Goal: Task Accomplishment & Management: Use online tool/utility

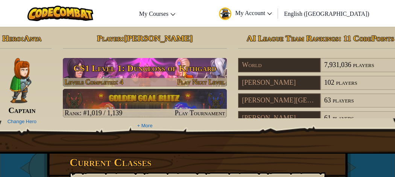
click at [193, 63] on h3 "CS1 Level 1: Dungeons of Kithgard" at bounding box center [145, 68] width 164 height 17
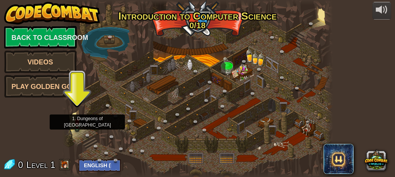
click at [77, 122] on img at bounding box center [77, 121] width 5 height 12
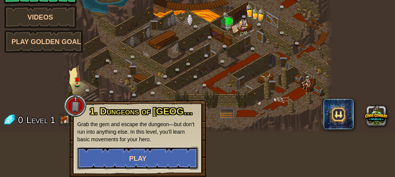
click at [114, 153] on button "Play" at bounding box center [137, 158] width 121 height 23
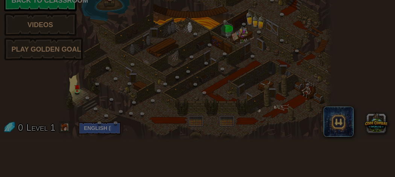
scroll to position [37, 0]
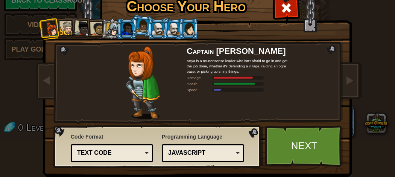
click at [157, 32] on div at bounding box center [158, 29] width 12 height 12
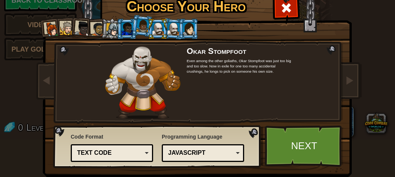
click at [160, 30] on div at bounding box center [158, 29] width 12 height 12
click at [171, 33] on div at bounding box center [173, 28] width 12 height 13
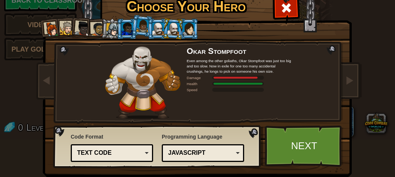
click at [154, 33] on div at bounding box center [158, 29] width 12 height 12
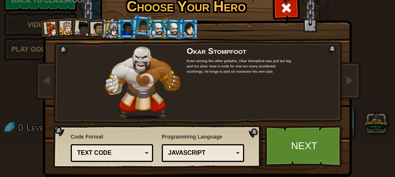
click at [165, 34] on li at bounding box center [158, 28] width 20 height 21
click at [174, 34] on div at bounding box center [173, 28] width 12 height 13
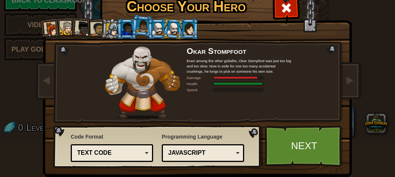
click at [157, 26] on div at bounding box center [158, 29] width 12 height 12
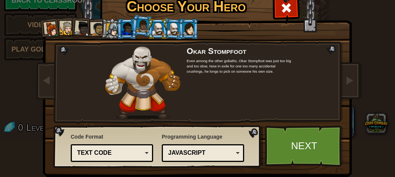
click at [177, 24] on div at bounding box center [173, 28] width 12 height 13
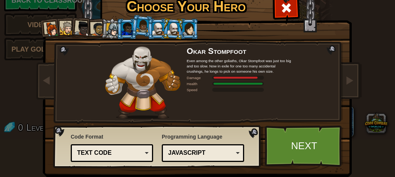
click at [192, 30] on div at bounding box center [189, 29] width 12 height 12
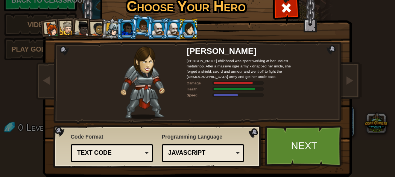
click at [175, 27] on div at bounding box center [173, 28] width 12 height 13
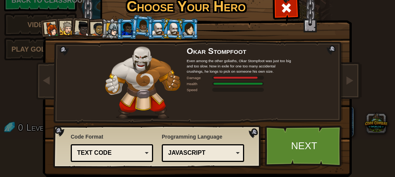
click at [192, 32] on div at bounding box center [189, 29] width 12 height 12
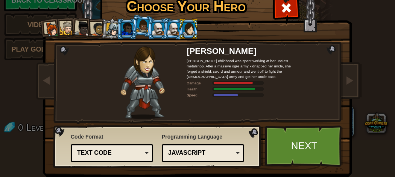
drag, startPoint x: 117, startPoint y: 25, endPoint x: 124, endPoint y: 33, distance: 10.2
click at [124, 32] on li at bounding box center [127, 28] width 20 height 21
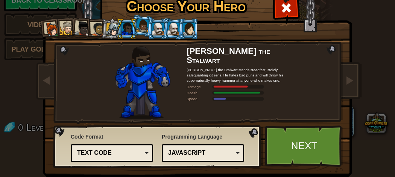
click at [124, 32] on div at bounding box center [128, 29] width 12 height 12
click at [113, 23] on div at bounding box center [112, 29] width 13 height 13
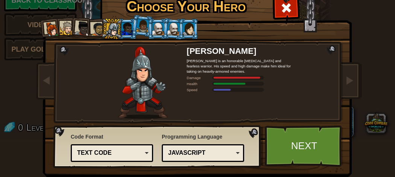
click at [173, 30] on div at bounding box center [173, 28] width 12 height 13
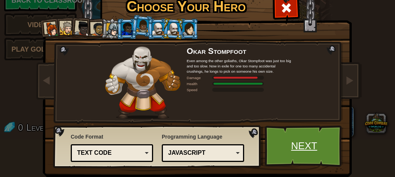
click at [285, 154] on link "Next" at bounding box center [304, 145] width 79 height 41
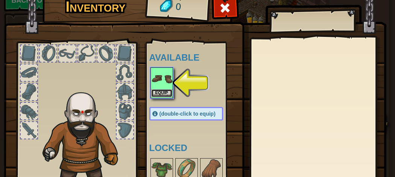
click at [163, 90] on button "Equip" at bounding box center [161, 93] width 21 height 8
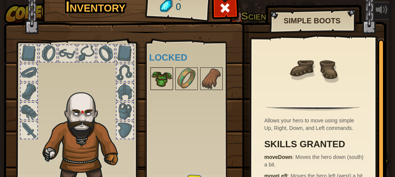
click at [169, 80] on img at bounding box center [161, 78] width 21 height 21
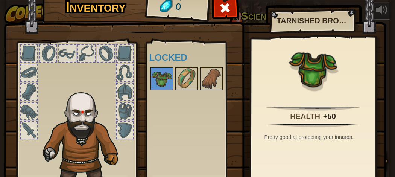
click at [32, 55] on div at bounding box center [29, 53] width 17 height 17
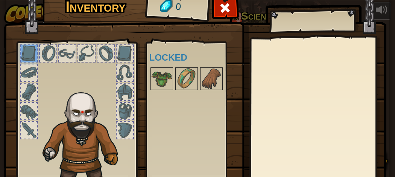
click at [32, 56] on div at bounding box center [29, 53] width 17 height 17
click at [48, 59] on div at bounding box center [48, 53] width 17 height 17
click at [65, 58] on div at bounding box center [67, 53] width 17 height 17
click at [86, 58] on div at bounding box center [86, 53] width 17 height 17
click at [110, 50] on div at bounding box center [105, 53] width 17 height 17
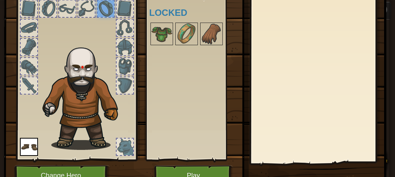
scroll to position [47, 0]
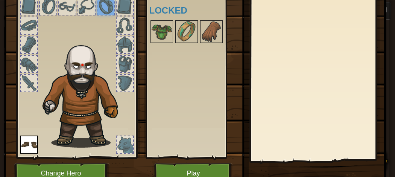
click at [33, 82] on div at bounding box center [29, 83] width 17 height 17
drag, startPoint x: 25, startPoint y: 69, endPoint x: 31, endPoint y: 67, distance: 6.2
click at [25, 68] on div at bounding box center [29, 64] width 17 height 17
drag, startPoint x: 112, startPoint y: 86, endPoint x: 105, endPoint y: 84, distance: 7.3
click at [111, 87] on img at bounding box center [85, 93] width 92 height 110
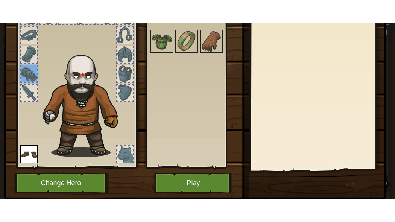
scroll to position [65, 0]
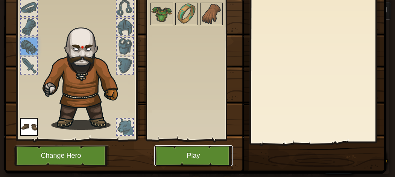
click at [189, 155] on button "Play" at bounding box center [193, 155] width 79 height 21
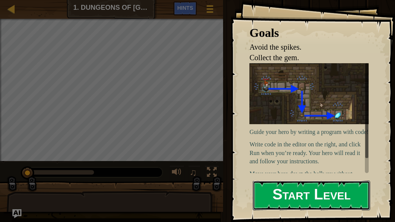
click at [266, 177] on button "Start Level" at bounding box center [311, 196] width 117 height 30
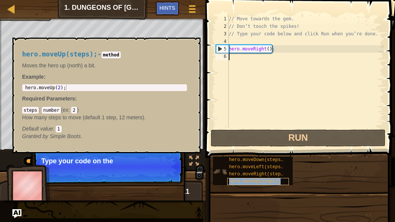
click at [274, 177] on span "hero.moveUp(steps);" at bounding box center [255, 181] width 52 height 5
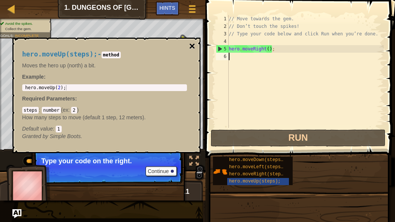
click at [191, 47] on button "×" at bounding box center [192, 46] width 6 height 11
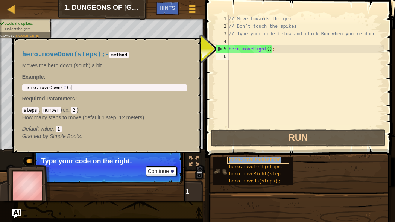
click at [252, 158] on span "hero.moveDown(steps);" at bounding box center [257, 159] width 57 height 5
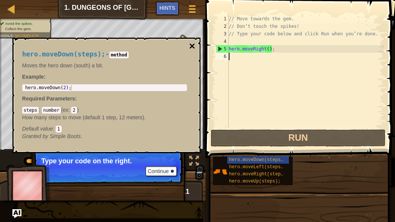
click at [193, 47] on button "×" at bounding box center [192, 46] width 6 height 11
click at [248, 161] on span "hero.moveDown(steps);" at bounding box center [257, 159] width 57 height 5
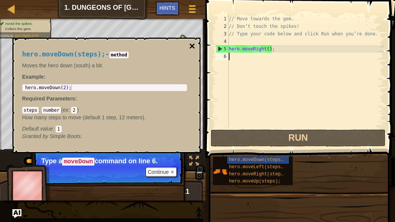
click at [191, 47] on button "×" at bounding box center [192, 46] width 6 height 11
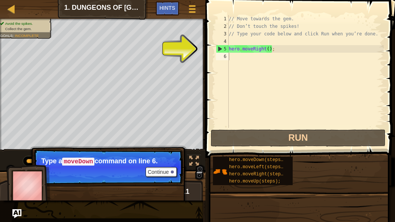
type textarea "hero.moveRight();"
click at [243, 51] on div "// Move towards the gem. // Don’t touch the spikes! // Type your code below and…" at bounding box center [305, 79] width 157 height 128
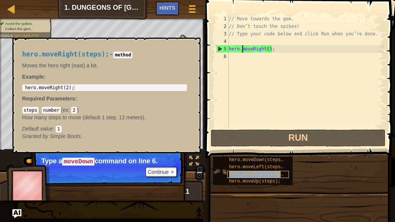
click at [262, 175] on span "hero.moveRight(steps);" at bounding box center [258, 174] width 59 height 5
click at [213, 65] on span at bounding box center [301, 68] width 196 height 180
click at [193, 43] on button "×" at bounding box center [192, 46] width 6 height 11
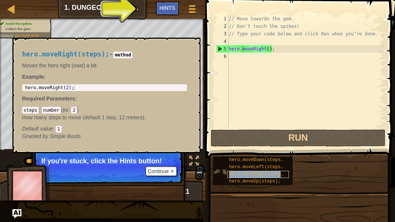
click at [233, 174] on span "hero.moveRight(steps);" at bounding box center [258, 174] width 59 height 5
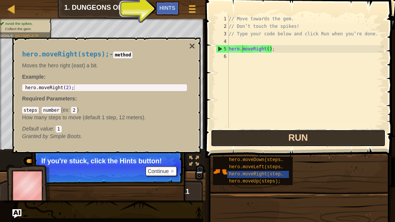
click at [232, 142] on button "Run" at bounding box center [298, 137] width 175 height 17
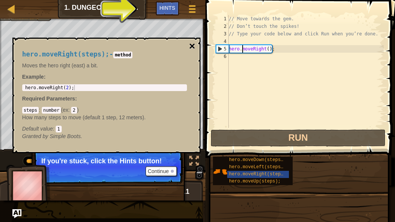
click at [195, 44] on button "×" at bounding box center [192, 46] width 6 height 11
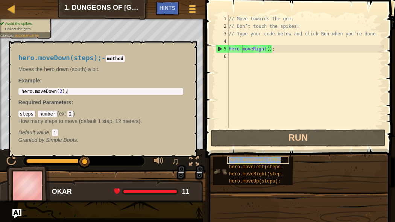
click at [247, 158] on span "hero.moveDown(steps);" at bounding box center [257, 159] width 57 height 5
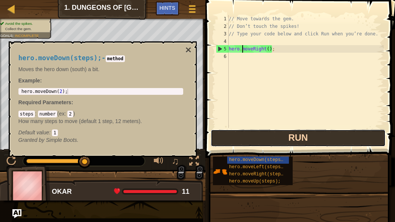
drag, startPoint x: 239, startPoint y: 141, endPoint x: 236, endPoint y: 136, distance: 6.1
click at [239, 141] on button "Run" at bounding box center [298, 137] width 175 height 17
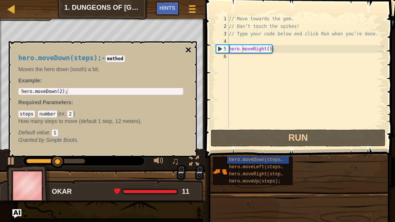
click at [189, 50] on button "×" at bounding box center [188, 50] width 6 height 11
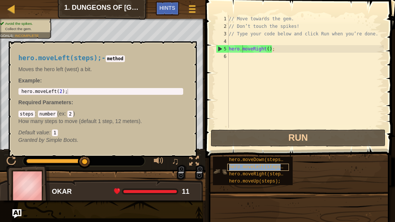
click at [245, 167] on span "hero.moveLeft(steps);" at bounding box center [257, 166] width 57 height 5
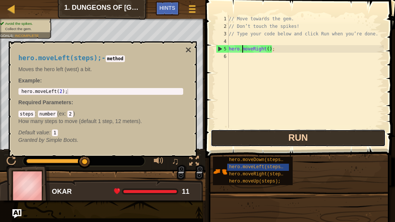
click at [239, 143] on button "Run" at bounding box center [298, 137] width 175 height 17
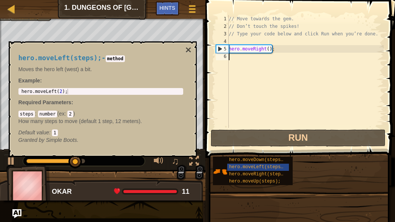
drag, startPoint x: 278, startPoint y: 90, endPoint x: 272, endPoint y: 75, distance: 15.5
click at [279, 86] on div "// Move towards the gem. // Don’t touch the spikes! // Type your code below and…" at bounding box center [305, 79] width 157 height 128
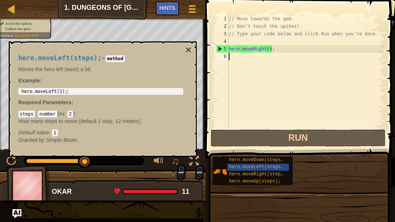
click at [196, 50] on div "hero.moveLeft(steps); - method Moves the hero left (west) a bit. Example : 1 he…" at bounding box center [103, 99] width 188 height 116
click at [192, 49] on div "hero.moveLeft(steps); - method Moves the hero left (west) a bit. Example : 1 he…" at bounding box center [103, 99] width 188 height 116
click at [219, 52] on div "5" at bounding box center [222, 49] width 12 height 8
click at [219, 48] on div "5" at bounding box center [222, 49] width 12 height 8
click at [184, 46] on div "hero.moveLeft(steps); - method Moves the hero left (west) a bit. Example : 1 he…" at bounding box center [103, 99] width 188 height 116
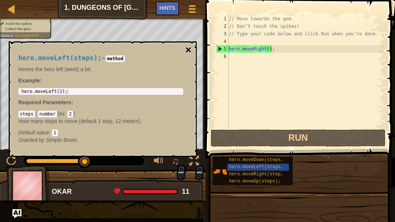
click at [187, 50] on button "×" at bounding box center [188, 50] width 6 height 11
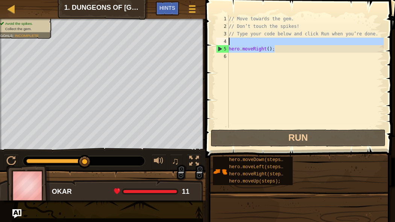
drag, startPoint x: 275, startPoint y: 51, endPoint x: 234, endPoint y: 48, distance: 40.7
click at [234, 48] on div "// Move towards the gem. // Don’t touch the spikes! // Type your code below and…" at bounding box center [305, 79] width 157 height 128
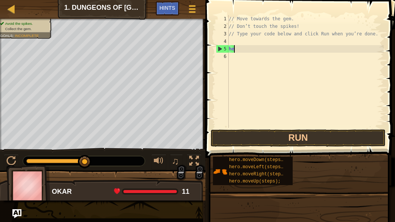
type textarea "h"
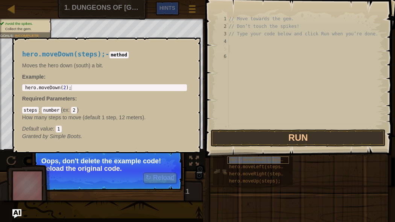
click at [243, 160] on span "hero.moveDown(steps);" at bounding box center [257, 159] width 57 height 5
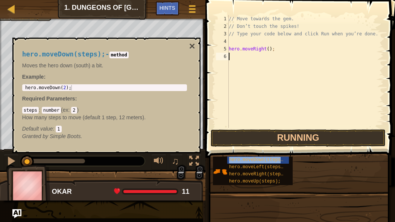
scroll to position [3, 0]
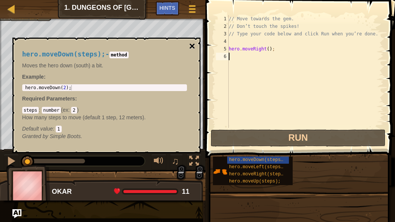
click at [193, 46] on button "×" at bounding box center [192, 46] width 6 height 11
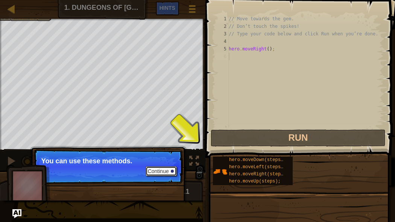
click at [159, 171] on button "Continue" at bounding box center [161, 171] width 31 height 10
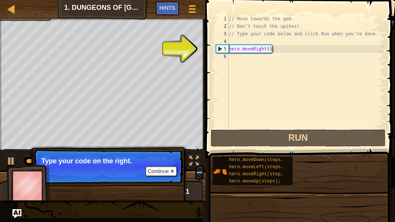
click at [230, 49] on div "// Move towards the gem. // Don’t touch the spikes! // Type your code below and…" at bounding box center [305, 79] width 157 height 128
type textarea "hero.moveRight();"
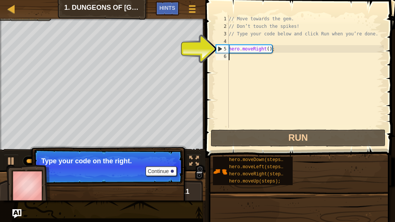
click at [229, 56] on div "// Move towards the gem. // Don’t touch the spikes! // Type your code below and…" at bounding box center [305, 79] width 157 height 128
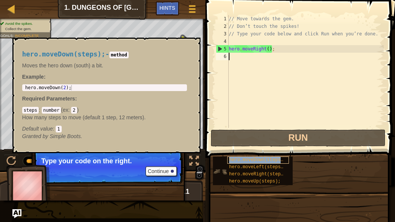
click at [249, 160] on span "hero.moveDown(steps);" at bounding box center [257, 159] width 57 height 5
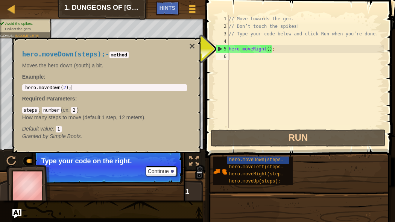
click at [77, 111] on code "2" at bounding box center [74, 110] width 6 height 7
click at [77, 108] on code "2" at bounding box center [74, 110] width 6 height 7
click at [75, 109] on code "2" at bounding box center [74, 110] width 6 height 7
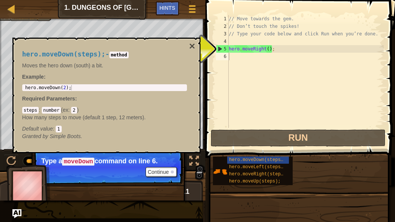
click at [77, 111] on code "2" at bounding box center [74, 110] width 6 height 7
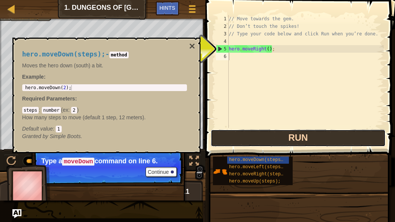
click at [227, 132] on button "Run" at bounding box center [298, 137] width 175 height 17
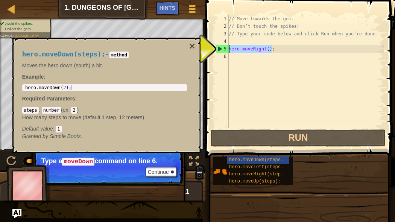
drag, startPoint x: 271, startPoint y: 48, endPoint x: 222, endPoint y: 46, distance: 49.7
click at [222, 46] on div "1 2 3 4 5 6 // Move towards the gem. // Don’t touch the spikes! // Type your co…" at bounding box center [299, 71] width 169 height 113
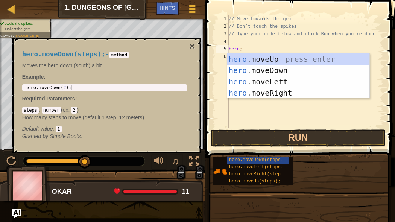
scroll to position [3, 0]
click at [261, 70] on div "hero .moveUp press enter hero .moveDown press enter hero .moveLeft press enter …" at bounding box center [298, 87] width 142 height 68
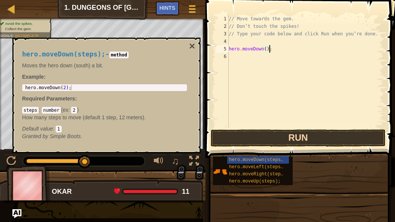
type textarea "hero.moveDown();"
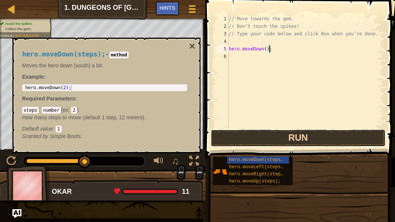
click at [263, 134] on button "Run" at bounding box center [298, 137] width 175 height 17
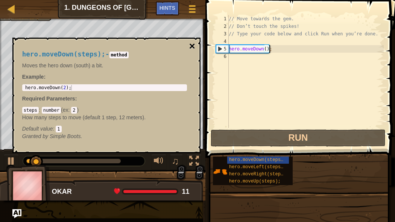
click at [193, 48] on button "×" at bounding box center [192, 46] width 6 height 11
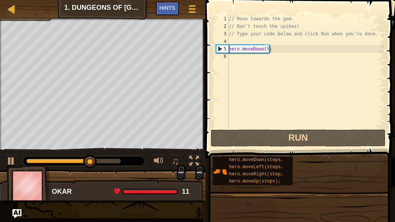
click at [254, 40] on div "// Move towards the gem. // Don’t touch the spikes! // Type your code below and…" at bounding box center [305, 79] width 157 height 128
click at [246, 19] on div "// Move towards the gem. // Don’t touch the spikes! // Type your code below and…" at bounding box center [305, 79] width 157 height 128
type textarea "// Move towards the gem."
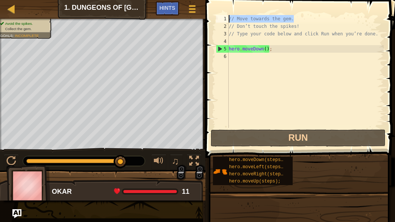
drag, startPoint x: 293, startPoint y: 16, endPoint x: 239, endPoint y: 10, distance: 53.8
click at [238, 10] on div "// Move towards the gem. 1 2 3 4 5 6 // Move towards the gem. // Don’t touch th…" at bounding box center [299, 94] width 192 height 180
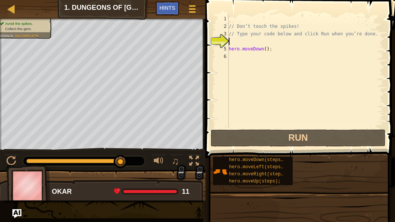
type textarea "h"
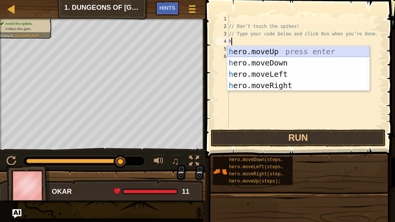
click at [269, 49] on div "h ero.moveUp press enter h ero.moveDown press enter h ero.moveLeft press enter …" at bounding box center [298, 80] width 142 height 68
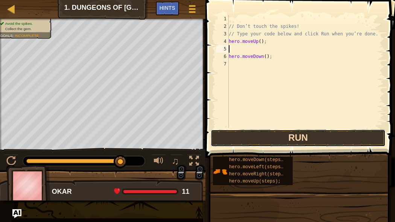
click at [269, 130] on button "Run" at bounding box center [298, 137] width 175 height 17
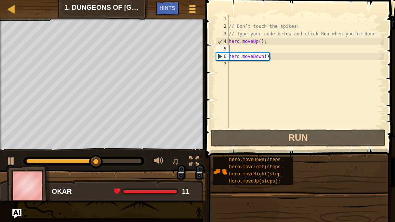
click at [253, 50] on div "// Don’t touch the spikes! // Type your code below and click Run when you’re do…" at bounding box center [305, 79] width 157 height 128
click at [253, 46] on div "// Don’t touch the spikes! // Type your code below and click Run when you’re do…" at bounding box center [305, 79] width 157 height 128
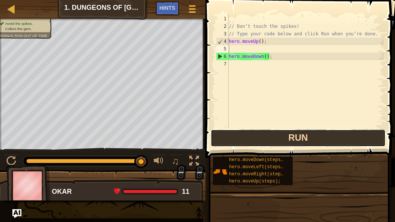
click at [329, 142] on button "Run" at bounding box center [298, 137] width 175 height 17
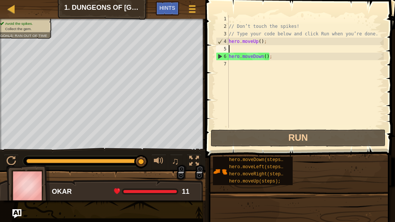
type textarea "h"
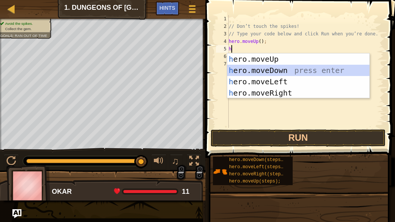
click at [272, 73] on div "h ero.moveUp press enter h ero.moveDown press enter h ero.moveLeft press enter …" at bounding box center [298, 87] width 142 height 68
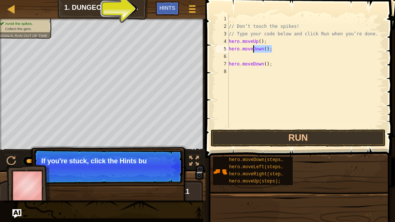
drag, startPoint x: 271, startPoint y: 48, endPoint x: 253, endPoint y: 48, distance: 18.8
click at [253, 48] on div "// Don’t touch the spikes! // Type your code below and click Run when you’re do…" at bounding box center [305, 79] width 157 height 128
click at [169, 6] on span "Hints" at bounding box center [168, 8] width 16 height 6
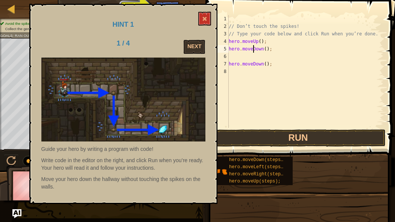
click at [207, 27] on div "Hint 1 1 / 4 Next Guide your hero by writing a program with code! Write code in…" at bounding box center [123, 104] width 188 height 200
click at [205, 18] on span at bounding box center [204, 18] width 5 height 5
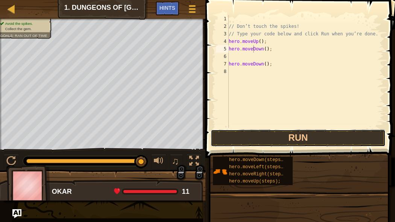
drag, startPoint x: 356, startPoint y: 137, endPoint x: 352, endPoint y: 125, distance: 12.9
click at [356, 137] on button "Run" at bounding box center [298, 137] width 175 height 17
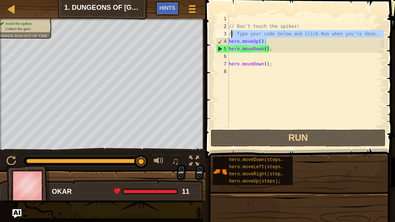
drag, startPoint x: 268, startPoint y: 43, endPoint x: 230, endPoint y: 36, distance: 37.8
click at [230, 36] on div "// Don’t touch the spikes! // Type your code below and click Run when you’re do…" at bounding box center [305, 79] width 157 height 128
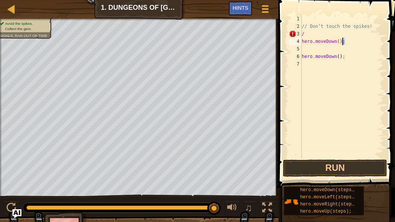
drag, startPoint x: 344, startPoint y: 41, endPoint x: 309, endPoint y: 35, distance: 35.6
click at [309, 35] on div "// Don’t touch the spikes! / hero . moveDown () ; hero . moveDown ( ) ;" at bounding box center [342, 94] width 84 height 158
type textarea ";"
drag, startPoint x: 343, startPoint y: 47, endPoint x: 311, endPoint y: 43, distance: 32.7
click at [311, 43] on div "// Don’t touch the spikes! / hero . moveDown ( ) ;" at bounding box center [342, 94] width 84 height 158
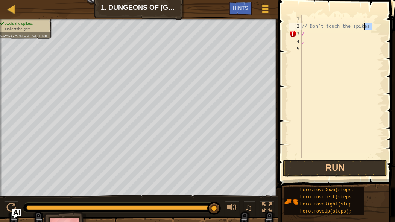
drag, startPoint x: 374, startPoint y: 24, endPoint x: 316, endPoint y: 20, distance: 58.5
click at [316, 17] on div "// Don’t touch the spikes! / ;" at bounding box center [342, 94] width 84 height 158
type textarea "h"
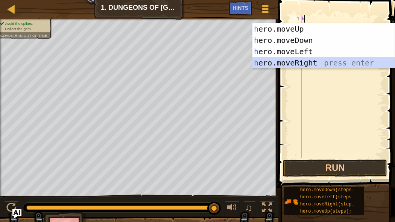
click at [292, 62] on div "h ero.moveUp press enter h ero.moveDown press enter h ero.moveLeft press enter …" at bounding box center [324, 57] width 142 height 68
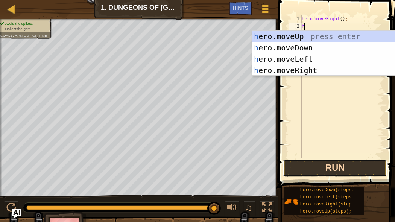
click at [336, 171] on button "Run" at bounding box center [335, 168] width 104 height 17
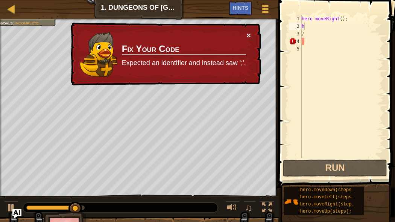
drag, startPoint x: 249, startPoint y: 34, endPoint x: 247, endPoint y: 38, distance: 5.1
click at [247, 38] on button "×" at bounding box center [249, 35] width 5 height 8
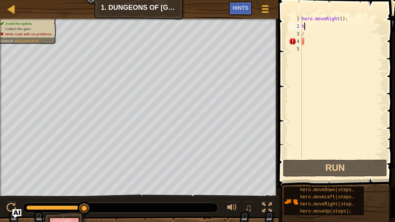
click at [375, 177] on div "Map Introduction to Computer Science 1. Dungeons of Kithgard Game Menu Done Hin…" at bounding box center [197, 111] width 395 height 222
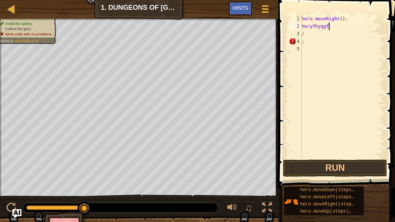
scroll to position [3, 0]
type textarea "h"
click at [310, 45] on div "hero . moveRight ( ) ; / ;" at bounding box center [342, 94] width 84 height 158
type textarea ";"
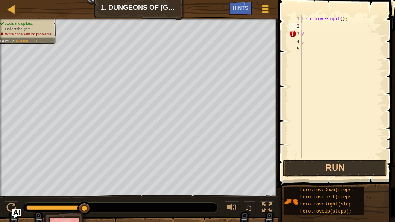
drag, startPoint x: 309, startPoint y: 25, endPoint x: 311, endPoint y: 32, distance: 6.5
click at [309, 26] on div "hero . moveRight ( ) ; / ;" at bounding box center [342, 94] width 84 height 158
type textarea "h"
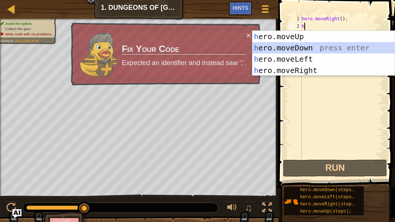
click at [317, 44] on div "h ero.moveUp press enter h ero.moveDown press enter h ero.moveLeft press enter …" at bounding box center [324, 65] width 142 height 68
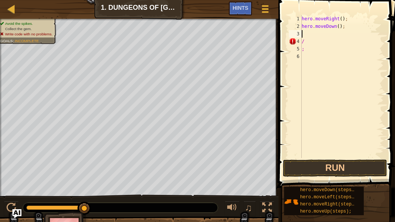
type textarea "h"
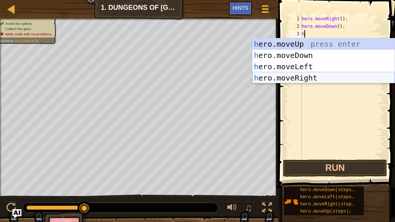
click at [300, 81] on div "h ero.moveUp press enter h ero.moveDown press enter h ero.moveLeft press enter …" at bounding box center [324, 72] width 142 height 68
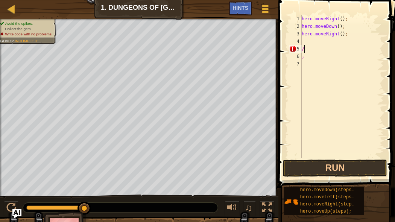
click at [305, 49] on div "hero . moveRight ( ) ; hero . moveDown ( ) ; hero . moveRight ( ) ; / ;" at bounding box center [342, 94] width 84 height 158
type textarea "/"
click at [306, 57] on div "hero . moveRight ( ) ; hero . moveDown ( ) ; hero . moveRight ( ) ; ;" at bounding box center [342, 94] width 84 height 158
type textarea ";"
click at [305, 40] on div "hero . moveRight ( ) ; hero . moveDown ( ) ; hero . moveRight ( ) ;" at bounding box center [342, 94] width 84 height 158
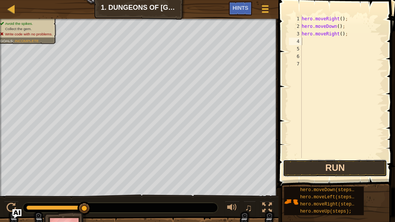
click at [350, 167] on button "Run" at bounding box center [335, 168] width 104 height 17
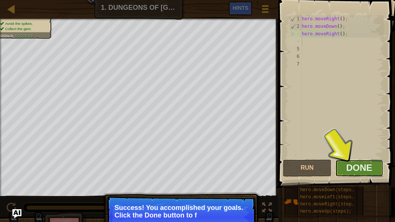
click at [345, 174] on button "Done" at bounding box center [359, 168] width 49 height 17
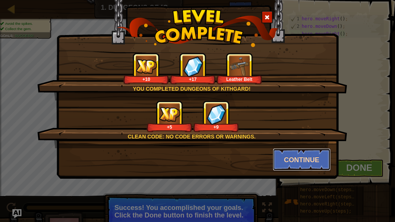
click at [316, 155] on button "Continue" at bounding box center [302, 159] width 58 height 23
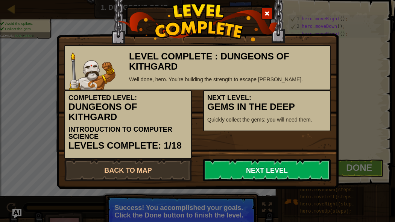
drag, startPoint x: 314, startPoint y: 175, endPoint x: 311, endPoint y: 172, distance: 4.5
click at [314, 174] on link "Next Level" at bounding box center [267, 170] width 128 height 23
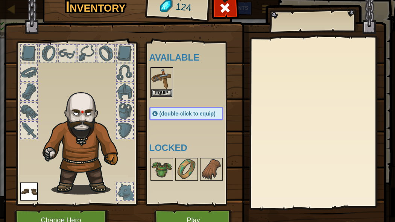
drag, startPoint x: 171, startPoint y: 84, endPoint x: 167, endPoint y: 83, distance: 4.6
click at [171, 84] on img at bounding box center [161, 78] width 21 height 21
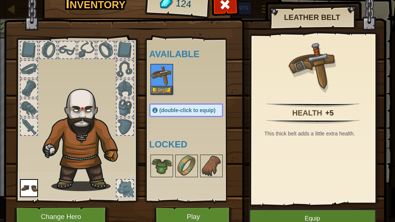
scroll to position [7, 0]
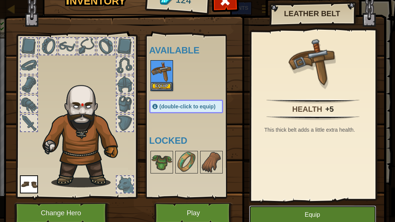
click at [279, 177] on button "Equip" at bounding box center [312, 215] width 127 height 19
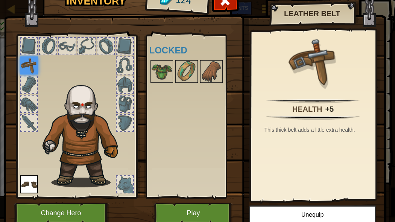
click at [26, 82] on div at bounding box center [29, 84] width 17 height 17
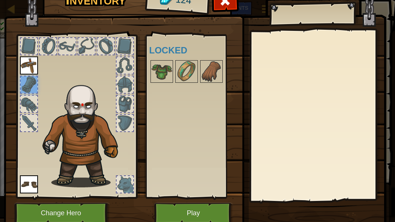
click at [129, 177] on div at bounding box center [125, 184] width 17 height 17
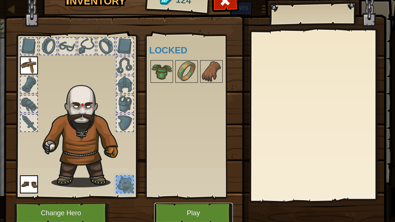
click at [174, 177] on button "Play" at bounding box center [193, 213] width 79 height 21
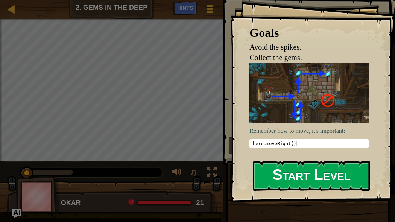
click at [277, 177] on button "Start Level" at bounding box center [311, 176] width 117 height 30
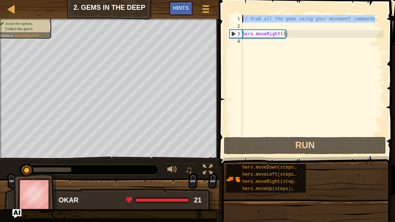
drag, startPoint x: 376, startPoint y: 19, endPoint x: 303, endPoint y: 13, distance: 74.0
click at [303, 13] on div "1 2 3 4 // Grab all the gems using your movement commands. hero . moveRight ( )…" at bounding box center [306, 97] width 178 height 187
type textarea "."
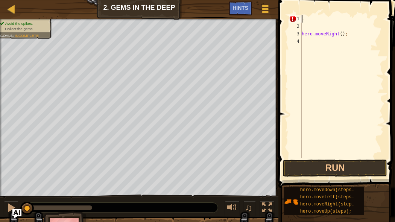
click at [313, 23] on div ". hero . moveRight ( ) ;" at bounding box center [342, 94] width 84 height 158
click at [311, 18] on div ". hero . moveRight ( ) ;" at bounding box center [342, 94] width 84 height 158
type textarea "."
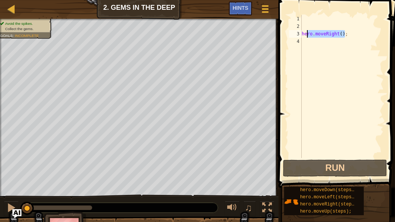
drag, startPoint x: 343, startPoint y: 31, endPoint x: 317, endPoint y: 31, distance: 25.6
click at [306, 31] on div "hero . moveRight ( ) ;" at bounding box center [342, 94] width 84 height 158
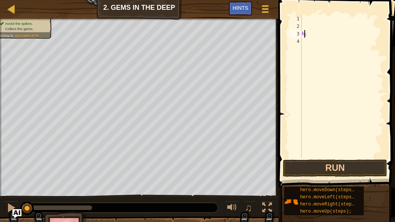
type textarea ";"
click at [309, 34] on div ";" at bounding box center [342, 94] width 84 height 158
click at [312, 17] on div at bounding box center [342, 94] width 84 height 158
type textarea "h"
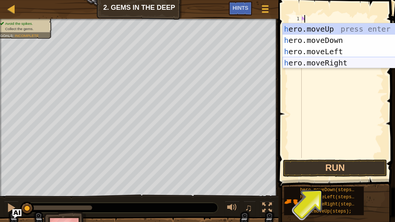
click at [315, 64] on div "h ero.moveUp press enter h ero.moveDown press enter h ero.moveLeft press enter …" at bounding box center [354, 57] width 142 height 68
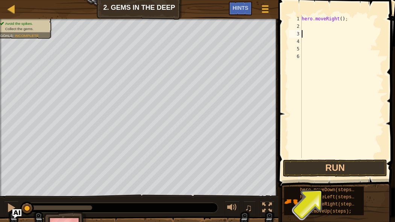
click at [306, 26] on div "hero . moveRight ( ) ;" at bounding box center [342, 94] width 84 height 158
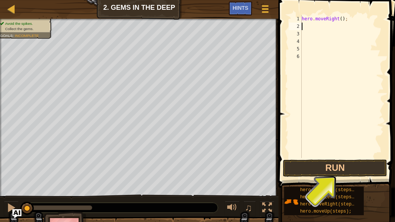
type textarea "h"
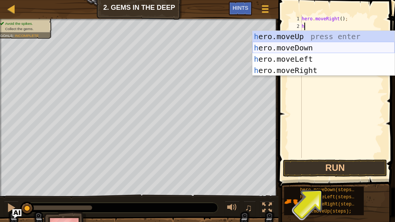
click at [305, 48] on div "h ero.moveUp press enter h ero.moveDown press enter h ero.moveLeft press enter …" at bounding box center [324, 65] width 142 height 68
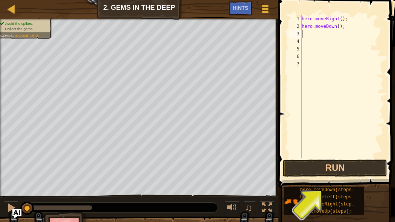
type textarea "h"
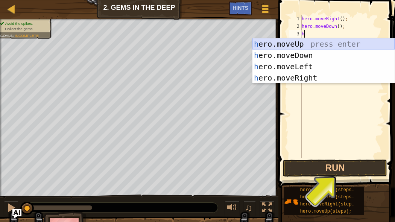
click at [303, 46] on div "h ero.moveUp press enter h ero.moveDown press enter h ero.moveLeft press enter …" at bounding box center [324, 72] width 142 height 68
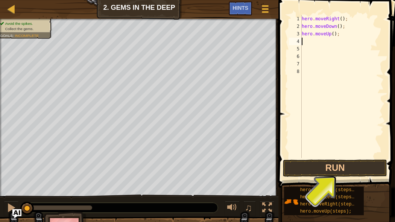
type textarea "h"
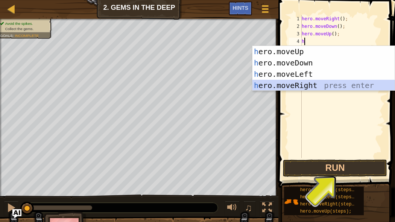
click at [310, 84] on div "h ero.moveUp press enter h ero.moveDown press enter h ero.moveLeft press enter …" at bounding box center [324, 80] width 142 height 68
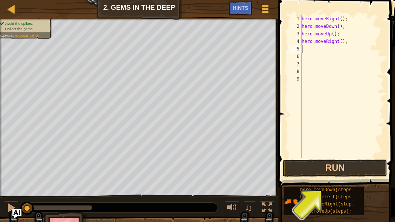
type textarea "h"
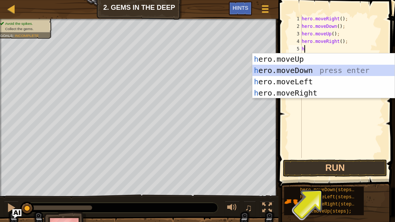
click at [307, 71] on div "h ero.moveUp press enter h ero.moveDown press enter h ero.moveLeft press enter …" at bounding box center [324, 87] width 142 height 68
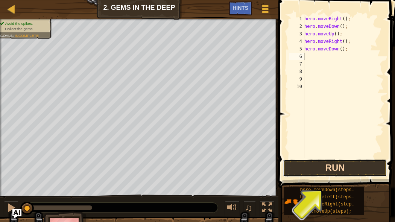
click at [350, 164] on button "Run" at bounding box center [335, 168] width 104 height 17
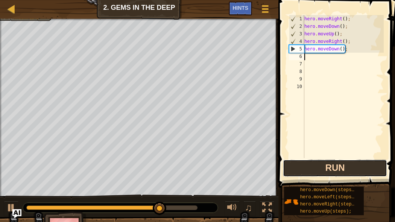
click at [352, 165] on button "Run" at bounding box center [335, 168] width 104 height 17
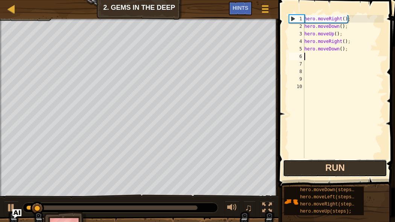
click at [350, 164] on button "Run" at bounding box center [335, 168] width 104 height 17
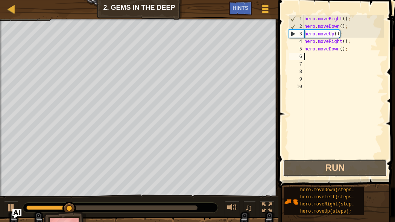
drag, startPoint x: 351, startPoint y: 162, endPoint x: 350, endPoint y: 154, distance: 8.0
click at [350, 161] on button "Run" at bounding box center [335, 168] width 104 height 17
click at [330, 41] on div "hero . moveRight ( ) ; hero . moveDown ( ) ; hero . moveUp ( ) ; hero . moveRig…" at bounding box center [343, 94] width 81 height 158
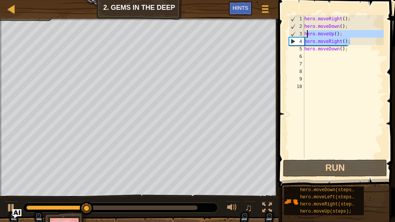
drag, startPoint x: 350, startPoint y: 42, endPoint x: 303, endPoint y: 37, distance: 46.9
click at [303, 37] on div "hero.moveRight(); 1 2 3 4 5 6 7 8 9 10 hero . moveRight ( ) ; hero . moveDown (…" at bounding box center [336, 86] width 96 height 143
type textarea "hero.moveUp(); hero.moveRight();"
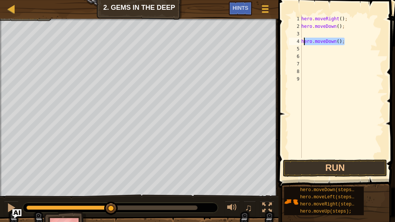
drag, startPoint x: 344, startPoint y: 43, endPoint x: 303, endPoint y: 43, distance: 41.0
click at [303, 43] on div "hero . moveRight ( ) ; hero . moveDown ( ) ; hero . moveDown ( ) ;" at bounding box center [342, 94] width 84 height 158
type textarea "h"
click at [306, 34] on div "hero . moveRight ( ) ; hero . moveDown ( ) ;" at bounding box center [342, 94] width 84 height 158
type textarea "h"
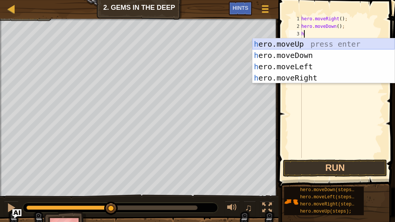
click at [307, 45] on div "h ero.moveUp press enter h ero.moveDown press enter h ero.moveLeft press enter …" at bounding box center [324, 72] width 142 height 68
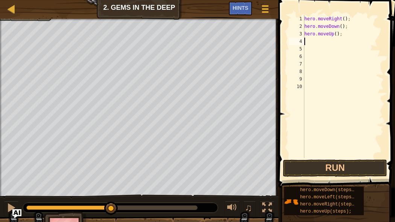
type textarea "h"
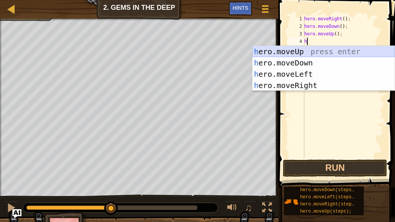
click at [309, 52] on div "h ero.moveUp press enter h ero.moveDown press enter h ero.moveLeft press enter …" at bounding box center [324, 80] width 142 height 68
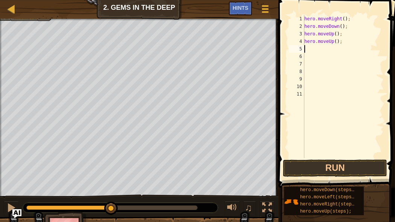
type textarea "h"
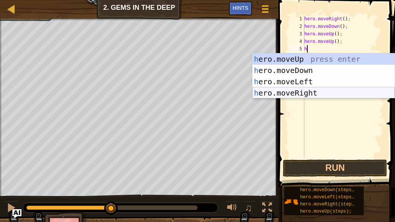
click at [311, 93] on div "h ero.moveUp press enter h ero.moveDown press enter h ero.moveLeft press enter …" at bounding box center [324, 87] width 142 height 68
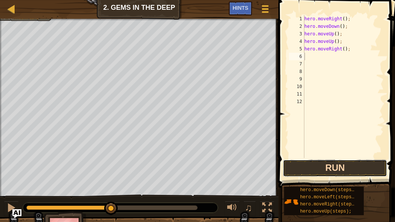
click at [325, 168] on button "Run" at bounding box center [335, 168] width 104 height 17
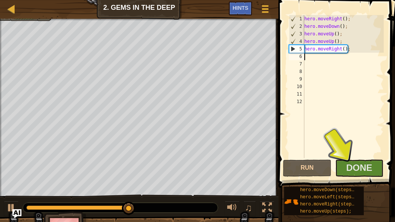
type textarea "h"
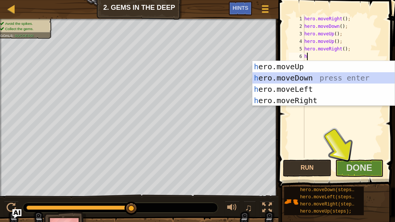
drag, startPoint x: 320, startPoint y: 78, endPoint x: 323, endPoint y: 92, distance: 14.2
click at [320, 78] on div "h ero.moveUp press enter h ero.moveDown press enter h ero.moveLeft press enter …" at bounding box center [324, 95] width 142 height 68
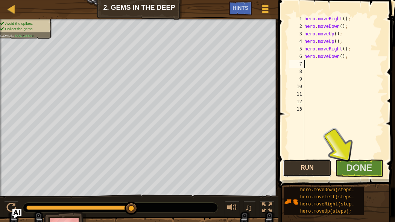
click at [310, 171] on button "Run" at bounding box center [307, 168] width 49 height 17
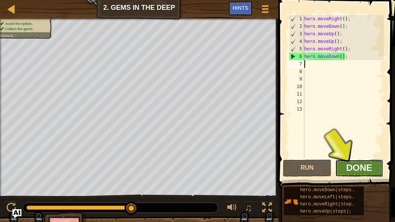
click at [353, 167] on span "Done" at bounding box center [359, 168] width 26 height 10
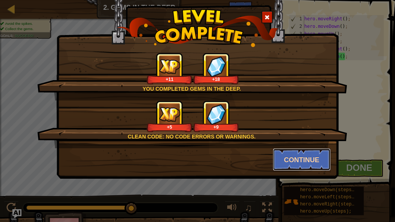
click at [320, 160] on button "Continue" at bounding box center [302, 159] width 58 height 23
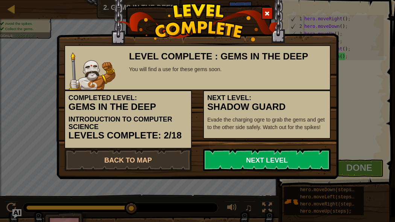
click at [305, 158] on link "Next Level" at bounding box center [267, 160] width 128 height 23
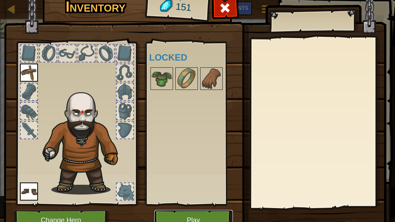
click at [213, 177] on button "Play" at bounding box center [193, 220] width 79 height 21
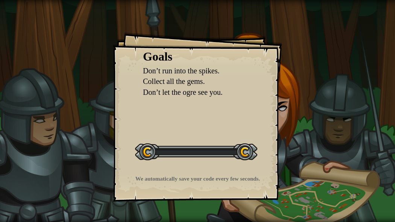
click at [211, 177] on div "Goals Don’t run into the spikes. Collect all the gems. Don’t let the ogre see y…" at bounding box center [197, 111] width 395 height 222
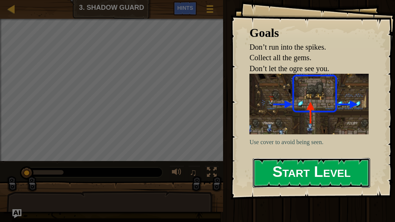
click at [279, 177] on button "Start Level" at bounding box center [311, 173] width 117 height 30
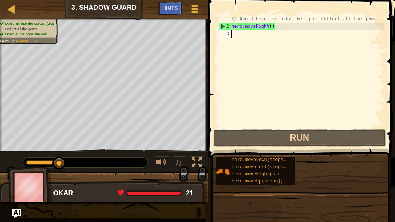
type textarea "h"
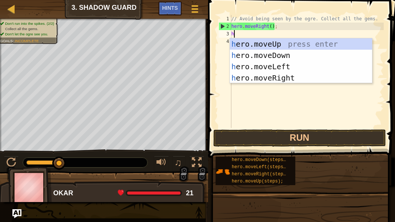
scroll to position [3, 0]
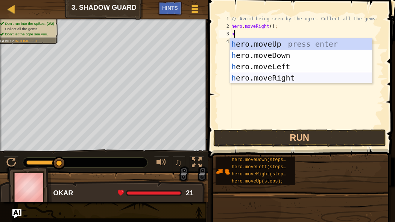
click at [256, 76] on div "h ero.moveUp press enter h ero.moveDown press enter h ero.moveLeft press enter …" at bounding box center [301, 72] width 142 height 68
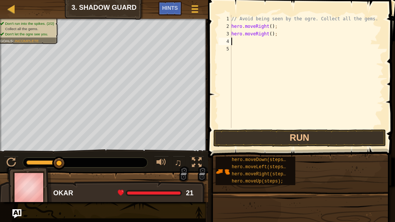
type textarea "h"
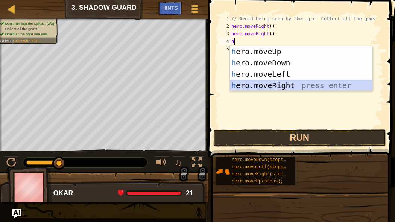
click at [257, 83] on div "h ero.moveUp press enter h ero.moveDown press enter h ero.moveLeft press enter …" at bounding box center [301, 80] width 142 height 68
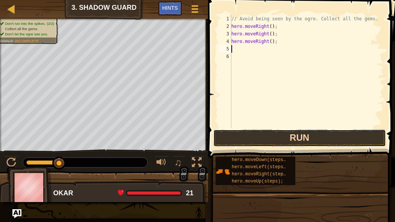
click at [256, 140] on button "Run" at bounding box center [299, 137] width 173 height 17
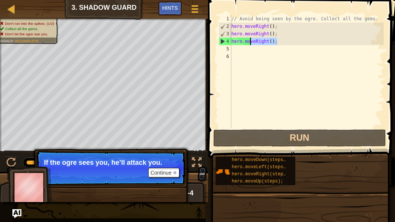
drag, startPoint x: 277, startPoint y: 41, endPoint x: 220, endPoint y: 44, distance: 57.7
click at [220, 44] on div "1 2 3 4 5 6 // Avoid being seen by the ogre. Collect all the gems. hero . moveR…" at bounding box center [300, 71] width 167 height 113
type textarea "hero.moveRight();"
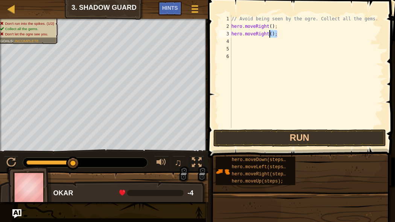
drag, startPoint x: 277, startPoint y: 34, endPoint x: 217, endPoint y: 35, distance: 60.6
click at [217, 35] on div "1 2 3 4 5 6 // Avoid being seen by the ogre. Collect all the gems. hero . moveR…" at bounding box center [300, 71] width 167 height 113
type textarea "hero.moveRight();"
drag, startPoint x: 275, startPoint y: 27, endPoint x: 235, endPoint y: 27, distance: 40.3
click at [233, 27] on div "// Avoid being seen by the ogre. Collect all the gems. hero . moveRight ( ) ;" at bounding box center [307, 79] width 154 height 128
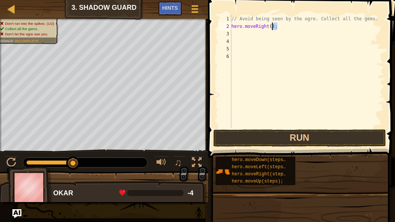
type textarea "hero.moveRight();"
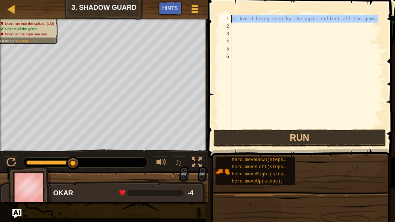
drag, startPoint x: 379, startPoint y: 18, endPoint x: 240, endPoint y: 13, distance: 139.0
click at [240, 13] on div "1 2 3 4 5 6 // Avoid being seen by the ogre. Collect all the gems. הההההההההההה…" at bounding box center [300, 94] width 189 height 180
type textarea "// Avoid being seen by the ogre. Collect all the gems."
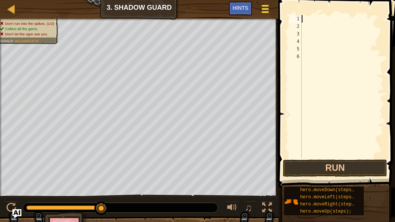
type textarea "h"
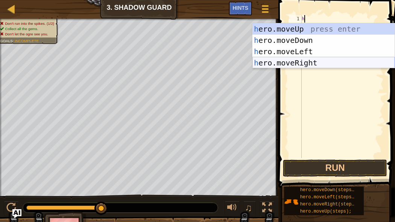
click at [300, 62] on div "h ero.moveUp press enter h ero.moveDown press enter h ero.moveLeft press enter …" at bounding box center [324, 57] width 142 height 68
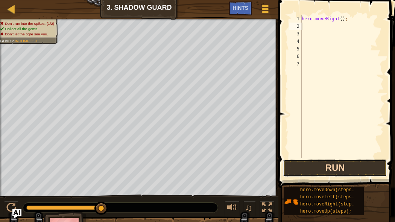
click at [300, 164] on button "Run" at bounding box center [335, 168] width 104 height 17
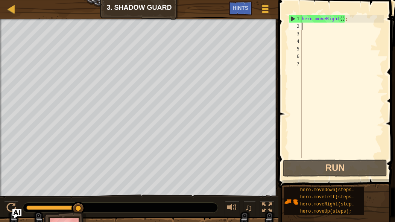
type textarea "h"
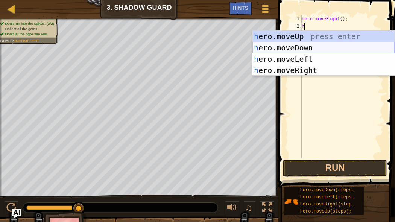
click at [315, 47] on div "h ero.moveUp press enter h ero.moveDown press enter h ero.moveLeft press enter …" at bounding box center [324, 65] width 142 height 68
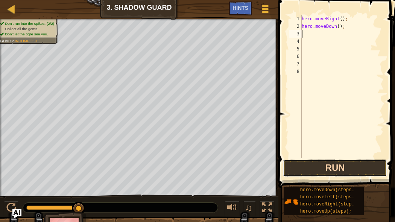
click at [315, 166] on button "Run" at bounding box center [335, 168] width 104 height 17
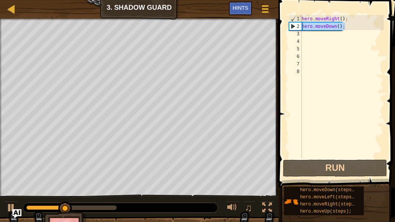
drag, startPoint x: 348, startPoint y: 28, endPoint x: 298, endPoint y: 24, distance: 49.8
click at [298, 24] on div "1 2 3 4 5 6 7 8 hero . moveRight ( ) ; hero . moveDown ( ) ; הההההההההההההההההה…" at bounding box center [336, 86] width 96 height 143
type textarea "hero.moveDown();"
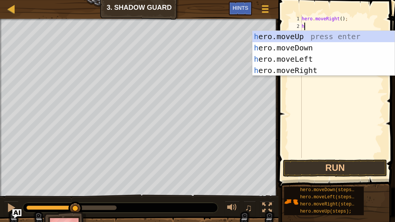
type textarea "h"
drag, startPoint x: 311, startPoint y: 71, endPoint x: 310, endPoint y: 65, distance: 6.0
click at [311, 65] on div "h ero.moveUp press enter h ero.moveDown press enter h ero.moveLeft press enter …" at bounding box center [324, 65] width 142 height 68
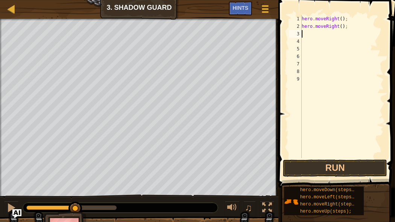
type textarea "h"
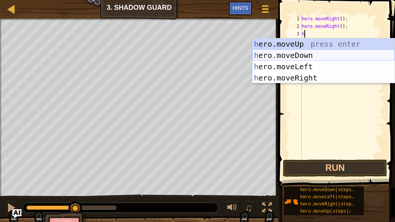
click at [311, 53] on div "h ero.moveUp press enter h ero.moveDown press enter h ero.moveLeft press enter …" at bounding box center [324, 72] width 142 height 68
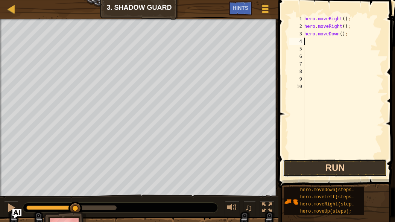
click at [310, 163] on button "Run" at bounding box center [335, 168] width 104 height 17
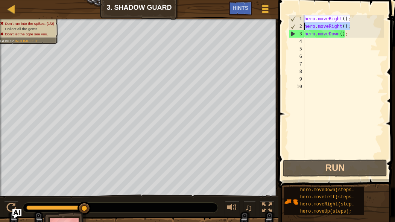
drag, startPoint x: 352, startPoint y: 26, endPoint x: 300, endPoint y: 26, distance: 52.0
click at [300, 26] on div "1 2 3 4 5 6 7 8 9 10 hero . moveRight ( ) ; hero . moveRight ( ) ; hero . moveD…" at bounding box center [336, 86] width 96 height 143
type textarea "hero.moveRight();"
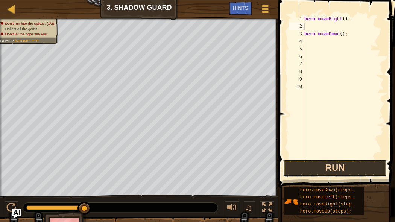
click at [358, 168] on button "Run" at bounding box center [335, 168] width 104 height 17
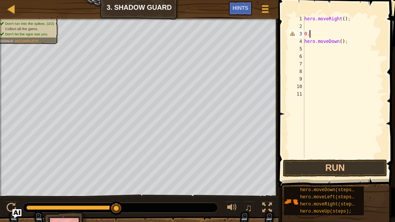
type textarea "0"
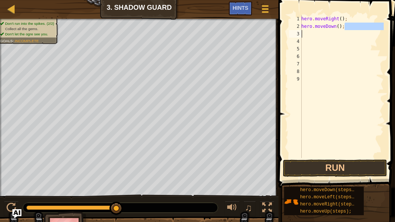
drag, startPoint x: 344, startPoint y: 29, endPoint x: 301, endPoint y: 33, distance: 42.7
click at [301, 33] on div "hero.moveRight(); 1 2 3 4 5 6 7 8 9 hero . moveRight ( ) ; hero . moveDown ( ) …" at bounding box center [336, 86] width 96 height 143
click at [320, 35] on div "hero . moveRight ( ) ; hero . moveDo wn ( ) ;" at bounding box center [342, 94] width 84 height 158
type textarea "w"
click at [336, 27] on div "hero . moveRight ( ) ; hero . moveDo" at bounding box center [342, 94] width 84 height 158
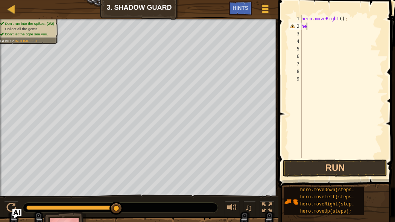
type textarea "h"
drag, startPoint x: 344, startPoint y: 170, endPoint x: 340, endPoint y: 163, distance: 8.5
click at [344, 169] on button "Run" at bounding box center [335, 168] width 104 height 17
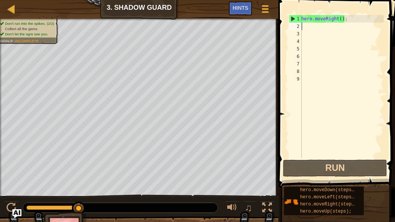
type textarea "h"
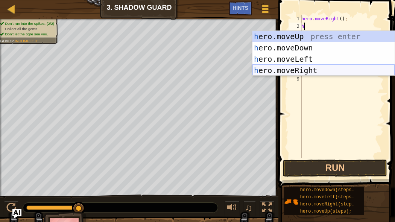
click at [316, 70] on div "h ero.moveUp press enter h ero.moveDown press enter h ero.moveLeft press enter …" at bounding box center [324, 65] width 142 height 68
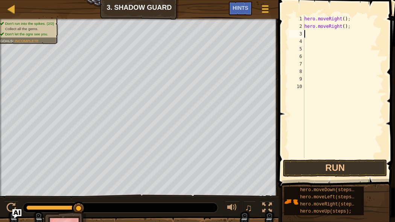
type textarea "h"
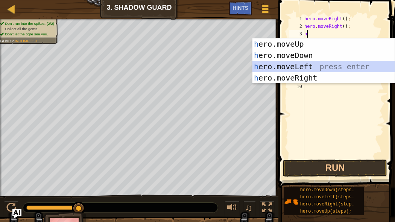
click at [305, 71] on div "h ero.moveUp press enter h ero.moveDown press enter h ero.moveLeft press enter …" at bounding box center [324, 72] width 142 height 68
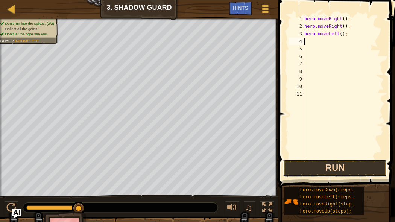
click at [337, 164] on button "Run" at bounding box center [335, 168] width 104 height 17
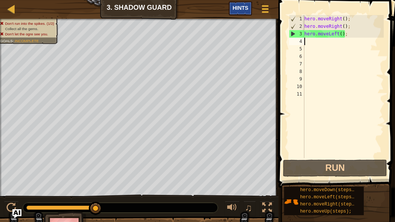
click at [236, 4] on div "Hints" at bounding box center [240, 9] width 23 height 14
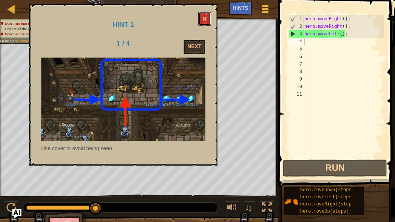
click at [200, 18] on button at bounding box center [204, 19] width 13 height 14
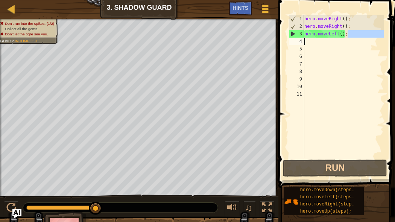
drag, startPoint x: 350, startPoint y: 33, endPoint x: 309, endPoint y: 38, distance: 41.4
click at [309, 38] on div "hero . moveRight ( ) ; hero . moveRight ( ) ; hero . moveLeft ( ) ;" at bounding box center [343, 94] width 81 height 158
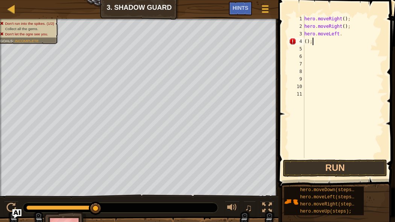
click at [318, 42] on div "hero . moveRight ( ) ; hero . moveRight ( ) ; hero . moveLeft . ( ) ;" at bounding box center [343, 94] width 81 height 158
type textarea "("
click at [345, 32] on div "hero . moveRight ( ) ; hero . moveRight ( ) ; hero . moveLeft ." at bounding box center [343, 94] width 81 height 158
type textarea "h"
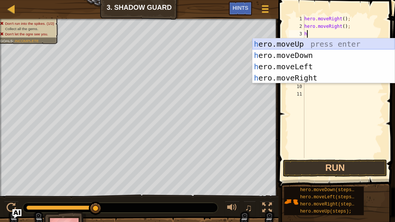
click at [329, 44] on div "h ero.moveUp press enter h ero.moveDown press enter h ero.moveLeft press enter …" at bounding box center [324, 72] width 142 height 68
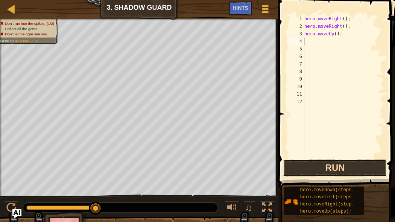
click at [364, 165] on button "Run" at bounding box center [335, 168] width 104 height 17
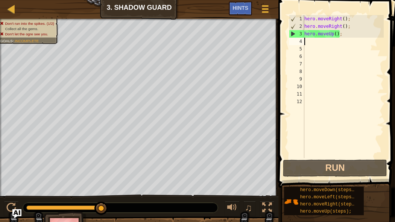
type textarea "h"
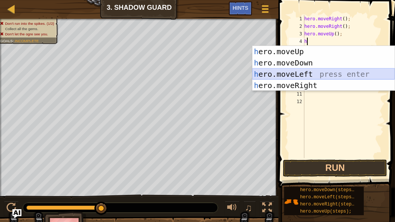
drag, startPoint x: 315, startPoint y: 71, endPoint x: 311, endPoint y: 77, distance: 7.4
click at [314, 73] on div "h ero.moveUp press enter h ero.moveDown press enter h ero.moveLeft press enter …" at bounding box center [324, 80] width 142 height 68
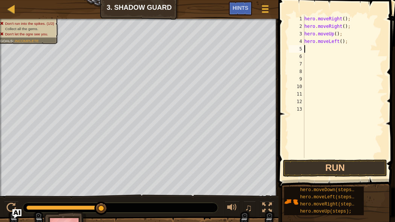
type textarea "h"
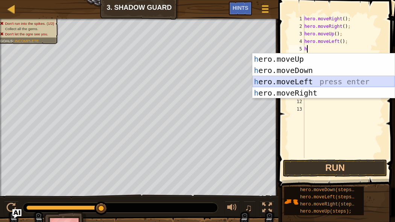
click at [315, 77] on div "h ero.moveUp press enter h ero.moveDown press enter h ero.moveLeft press enter …" at bounding box center [324, 87] width 142 height 68
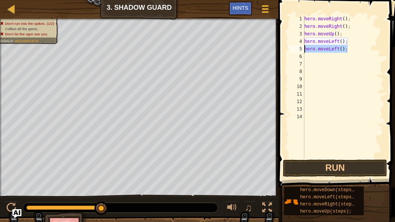
drag, startPoint x: 337, startPoint y: 50, endPoint x: 304, endPoint y: 52, distance: 33.2
click at [304, 52] on div "1 2 3 4 5 6 7 8 9 10 11 12 13 14 hero . moveRight ( ) ; hero . moveRight ( ) ; …" at bounding box center [336, 86] width 96 height 143
type textarea "hero.moveLeft();"
type textarea "h"
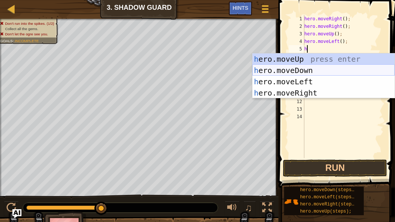
click at [319, 72] on div "h ero.moveUp press enter h ero.moveDown press enter h ero.moveLeft press enter …" at bounding box center [324, 87] width 142 height 68
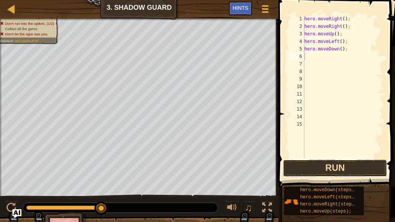
click at [346, 170] on button "Run" at bounding box center [335, 168] width 104 height 17
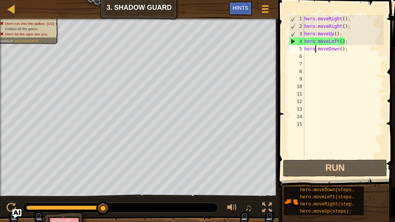
type textarea "hero.moveLeft();"
click at [315, 69] on div "hero . moveRight ( ) ; hero . moveRight ( ) ; hero . moveUp ( ) ; hero . moveLe…" at bounding box center [343, 94] width 81 height 158
